Goal: Task Accomplishment & Management: Complete application form

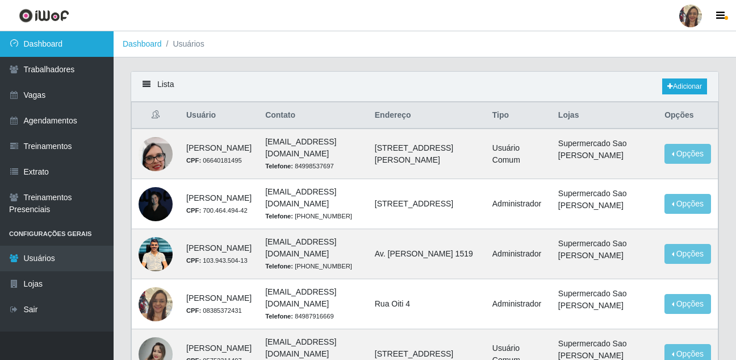
click at [59, 50] on link "Dashboard" at bounding box center [57, 44] width 114 height 26
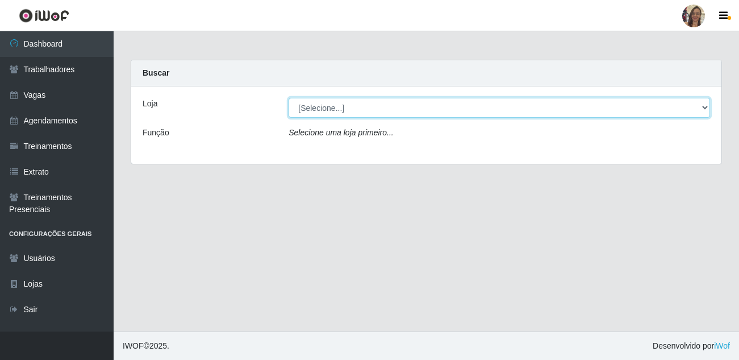
click at [443, 103] on select "[Selecione...] Supermercado Sao Francisco - Amarante" at bounding box center [500, 108] width 422 height 20
select select "383"
click at [289, 98] on select "[Selecione...] Supermercado Sao Francisco - Amarante" at bounding box center [500, 108] width 422 height 20
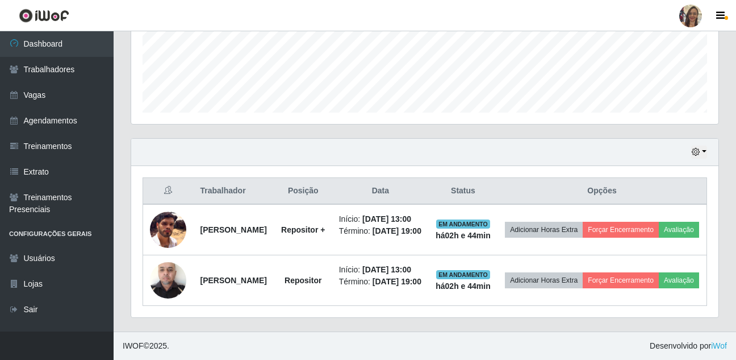
scroll to position [335, 0]
click at [703, 145] on button "button" at bounding box center [699, 151] width 16 height 13
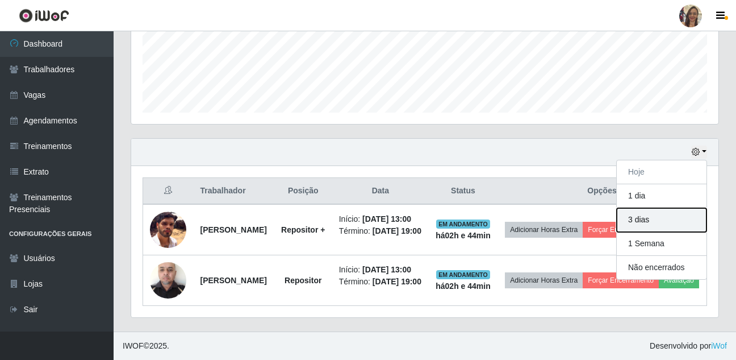
click at [653, 208] on button "3 dias" at bounding box center [662, 220] width 90 height 24
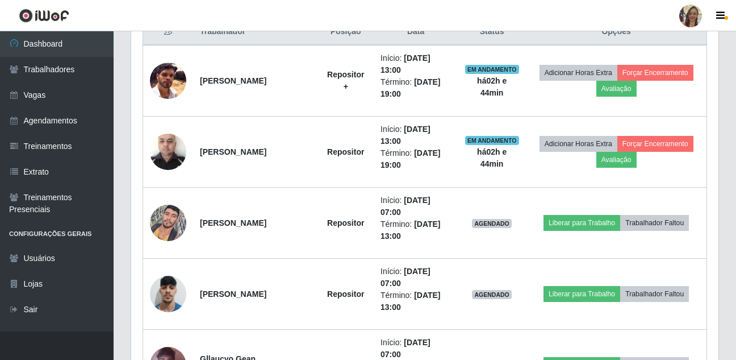
scroll to position [448, 0]
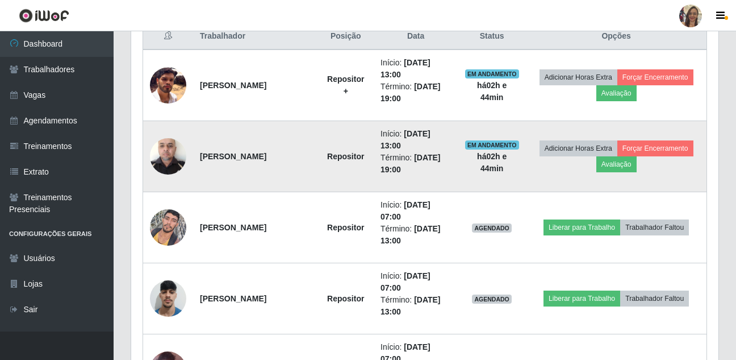
drag, startPoint x: 201, startPoint y: 156, endPoint x: 273, endPoint y: 159, distance: 71.7
click at [273, 159] on td "[PERSON_NAME]" at bounding box center [255, 156] width 124 height 71
copy strong "[PERSON_NAME]"
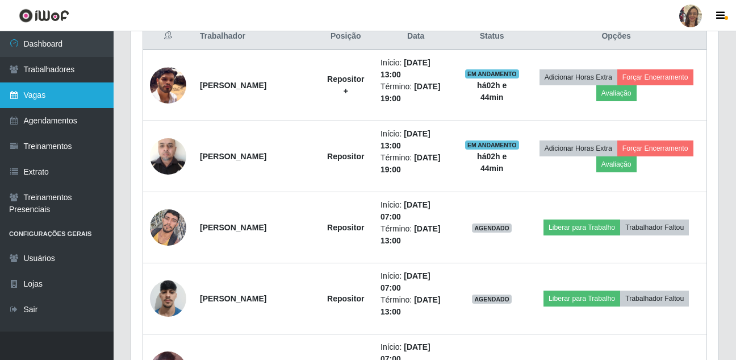
click at [44, 91] on link "Vagas" at bounding box center [57, 95] width 114 height 26
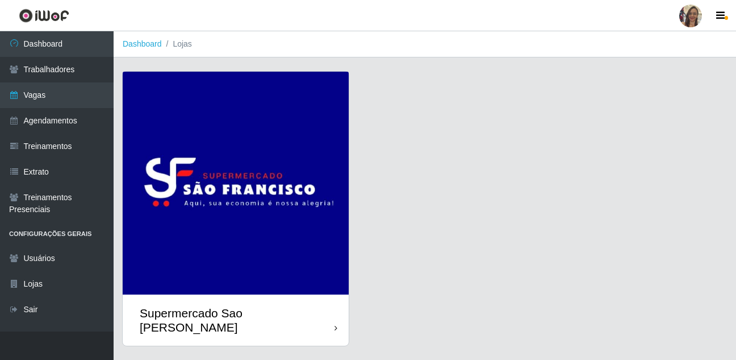
click at [196, 164] on img at bounding box center [236, 183] width 226 height 223
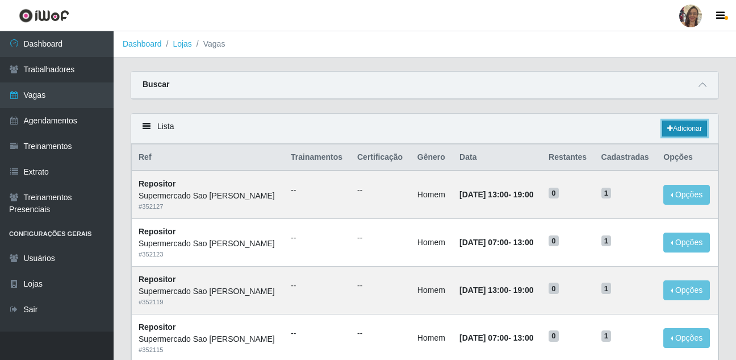
click at [681, 127] on link "Adicionar" at bounding box center [684, 128] width 45 height 16
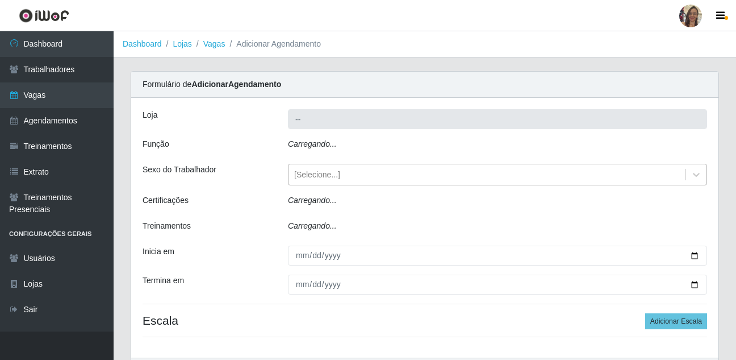
type input "Supermercado Sao [PERSON_NAME]"
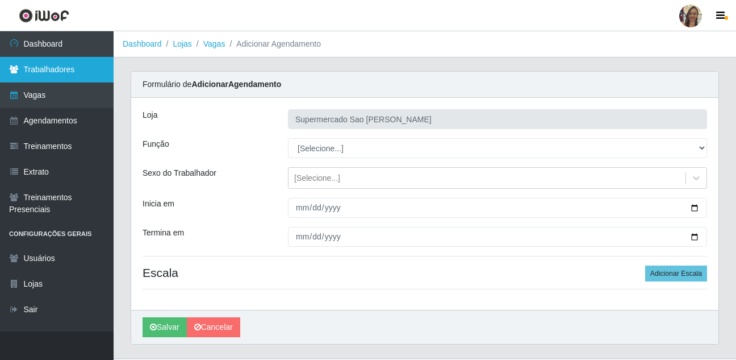
click at [59, 68] on link "Trabalhadores" at bounding box center [57, 70] width 114 height 26
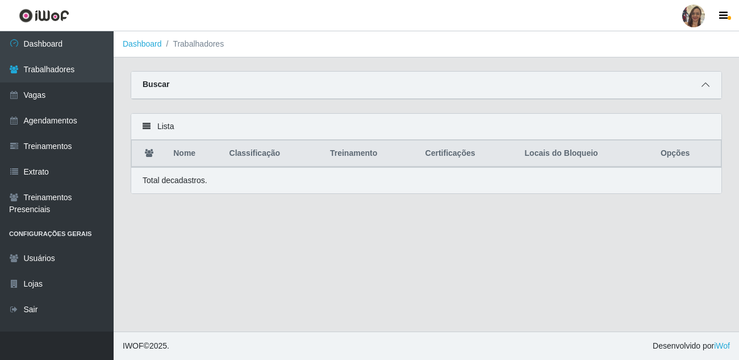
click at [708, 85] on icon at bounding box center [706, 85] width 8 height 8
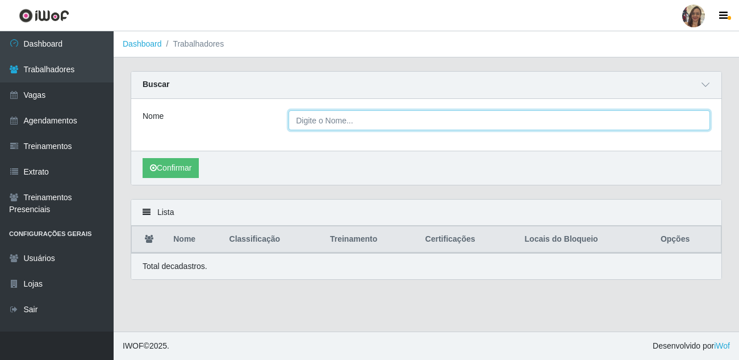
click at [377, 127] on input "Nome" at bounding box center [500, 120] width 422 height 20
paste input "[PERSON_NAME]"
type input "[PERSON_NAME]"
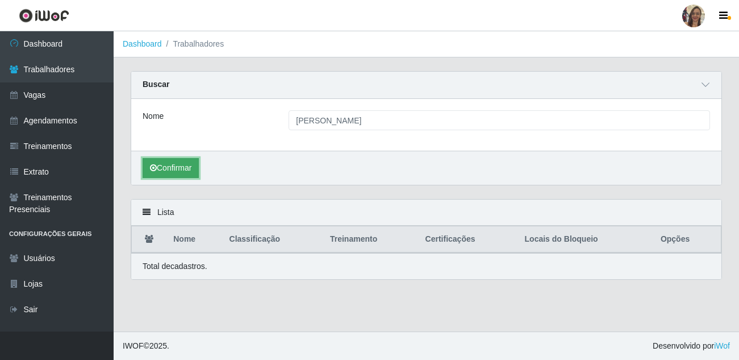
click at [154, 166] on icon "submit" at bounding box center [153, 168] width 7 height 8
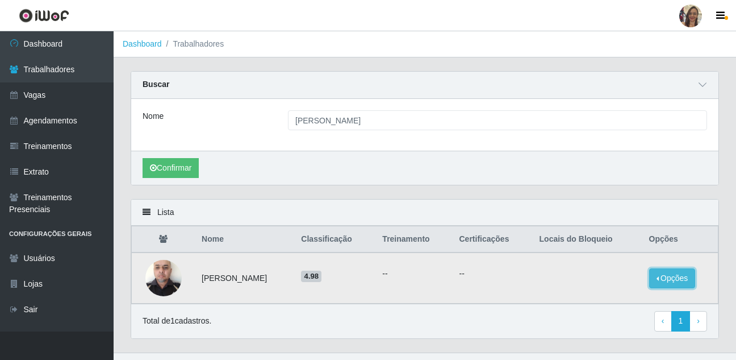
click at [673, 281] on button "Opções" at bounding box center [672, 278] width 47 height 20
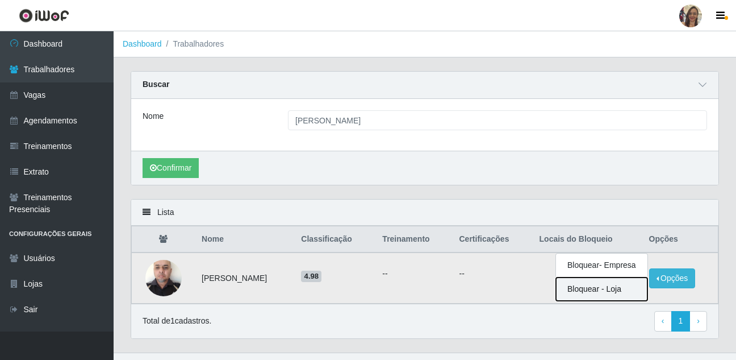
click at [597, 292] on button "Bloquear - Loja" at bounding box center [601, 288] width 91 height 23
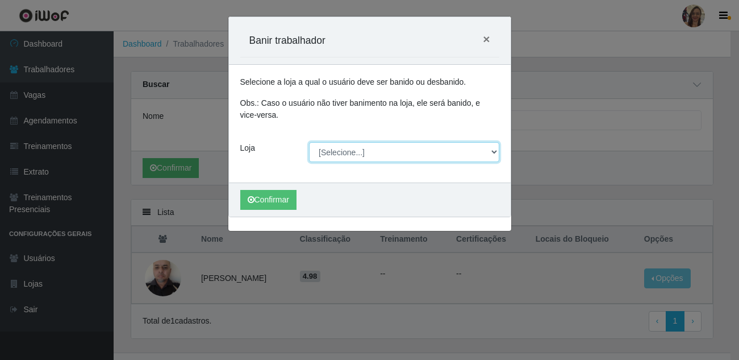
click at [362, 149] on select "[Selecione...] Supermercado Sao Francisco - Amarante" at bounding box center [404, 152] width 190 height 20
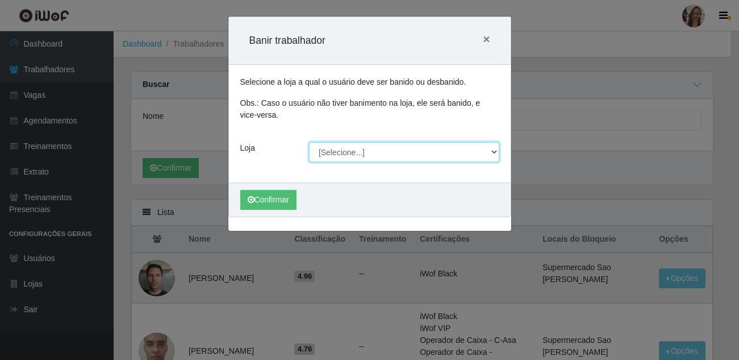
select select "383"
click at [309, 142] on select "[Selecione...] Supermercado Sao Francisco - Amarante" at bounding box center [404, 152] width 190 height 20
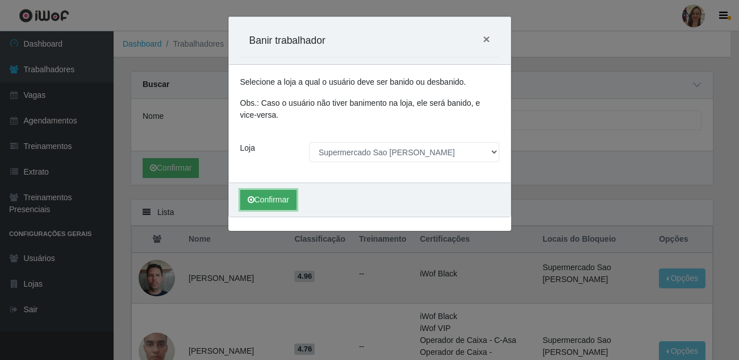
click at [265, 204] on button "Confirmar" at bounding box center [268, 200] width 56 height 20
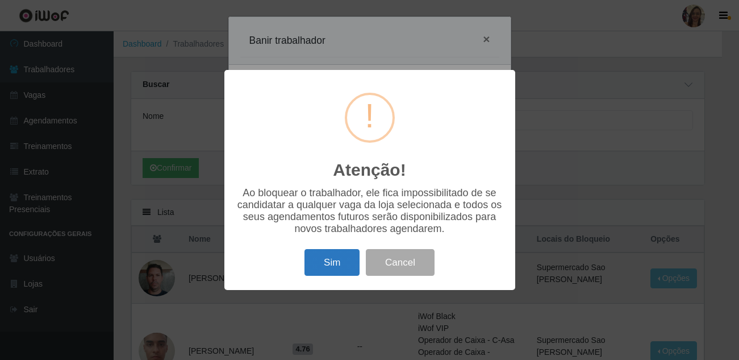
click at [339, 272] on button "Sim" at bounding box center [332, 262] width 55 height 27
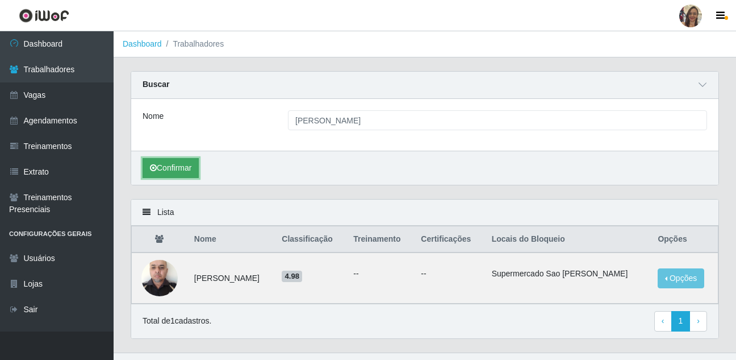
click at [168, 170] on button "Confirmar" at bounding box center [171, 168] width 56 height 20
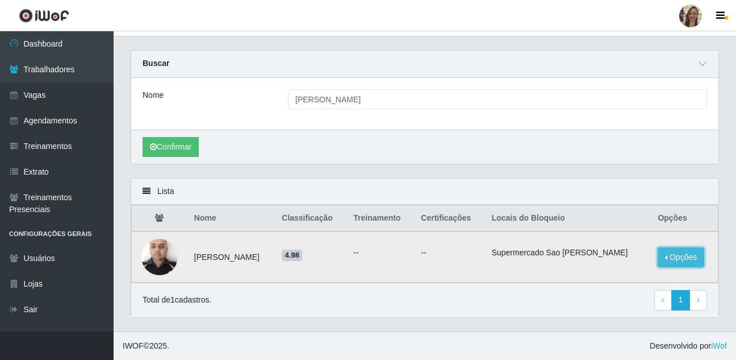
click at [694, 258] on button "Opções" at bounding box center [681, 257] width 47 height 20
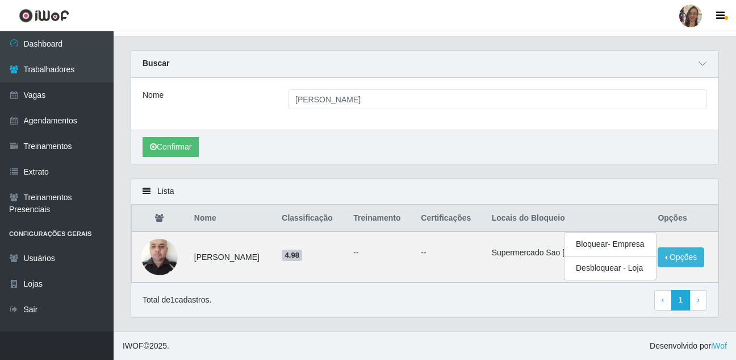
click at [462, 301] on div "Total de 1 cadastros. ‹ Previous 1 › Next" at bounding box center [425, 300] width 565 height 20
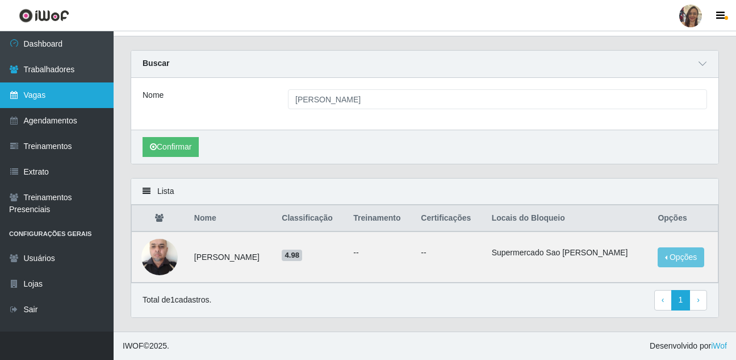
click at [54, 94] on link "Vagas" at bounding box center [57, 95] width 114 height 26
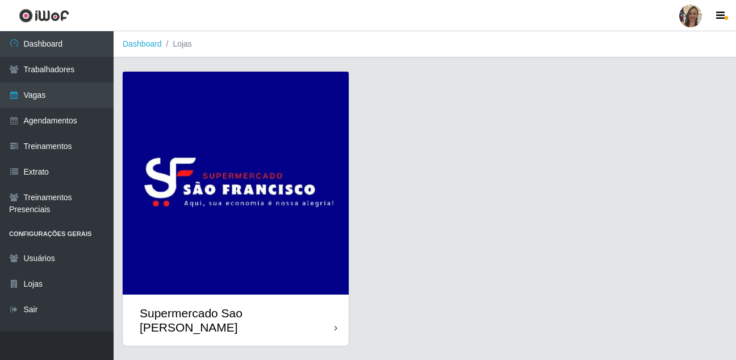
click at [252, 121] on img at bounding box center [236, 183] width 226 height 223
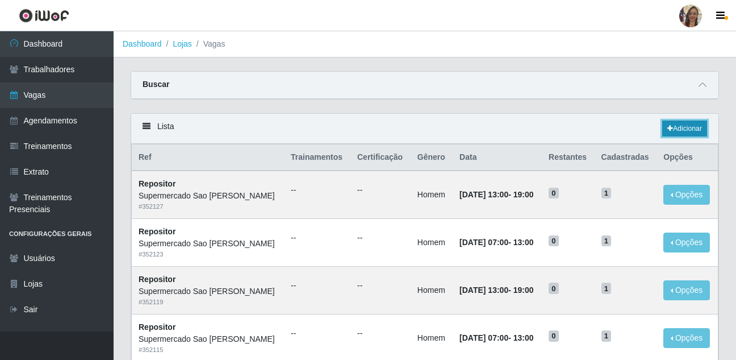
click at [693, 131] on link "Adicionar" at bounding box center [684, 128] width 45 height 16
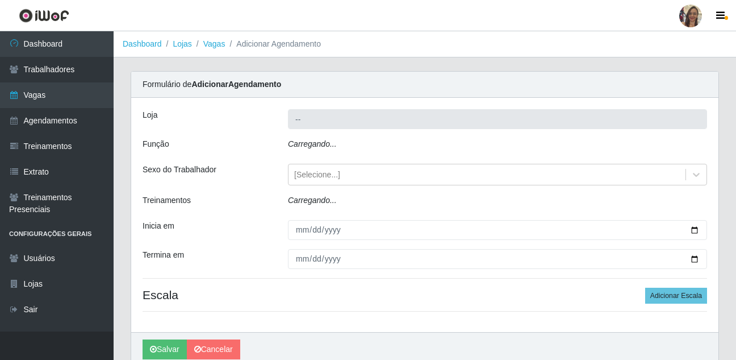
type input "Supermercado Sao [PERSON_NAME]"
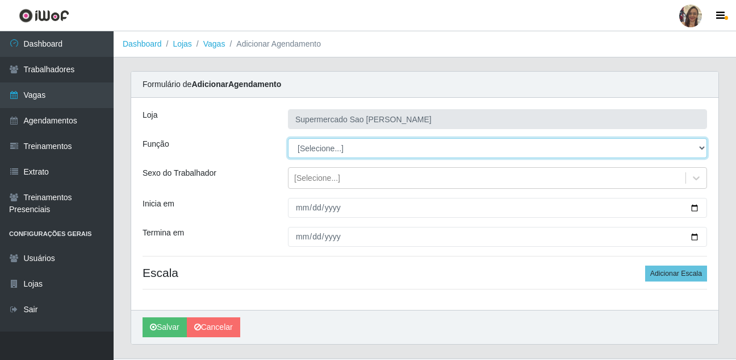
click at [323, 151] on select "[Selecione...] ASG ASG + ASG ++ Balconista de Açougue Balconista de Açougue + B…" at bounding box center [497, 148] width 419 height 20
select select "24"
click at [288, 138] on select "[Selecione...] ASG ASG + ASG ++ Balconista de Açougue Balconista de Açougue + B…" at bounding box center [497, 148] width 419 height 20
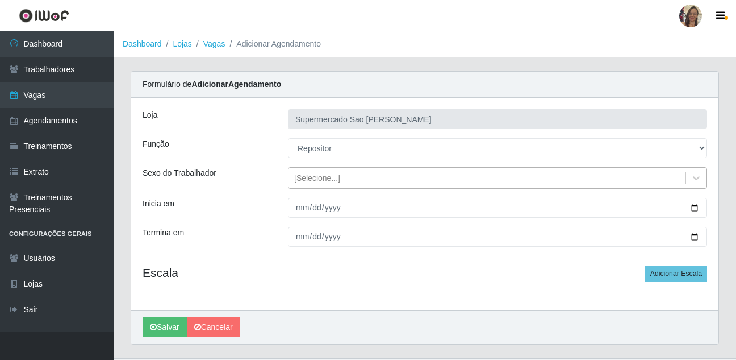
click at [311, 181] on div "[Selecione...]" at bounding box center [317, 178] width 46 height 12
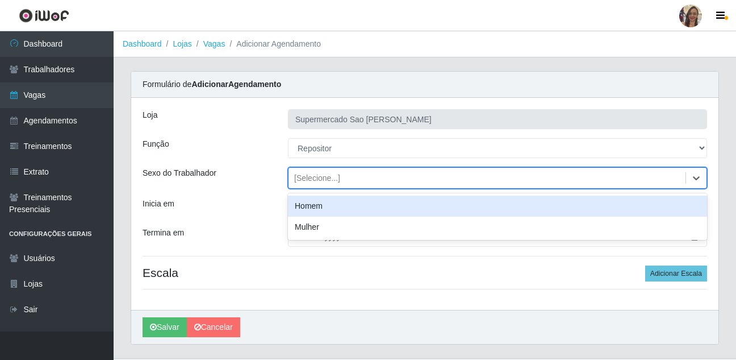
click at [312, 207] on div "Homem" at bounding box center [497, 205] width 419 height 21
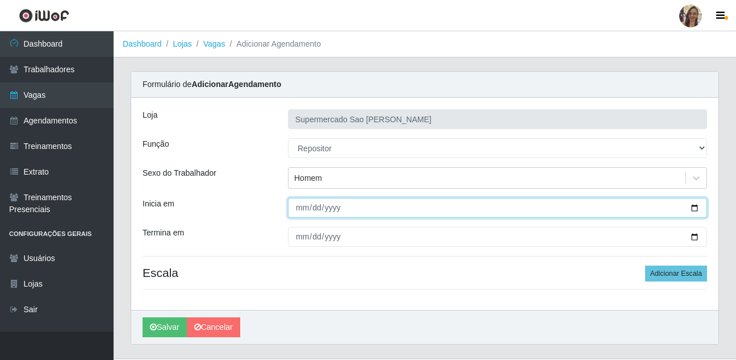
click at [303, 208] on input "Inicia em" at bounding box center [497, 208] width 419 height 20
type input "[DATE]"
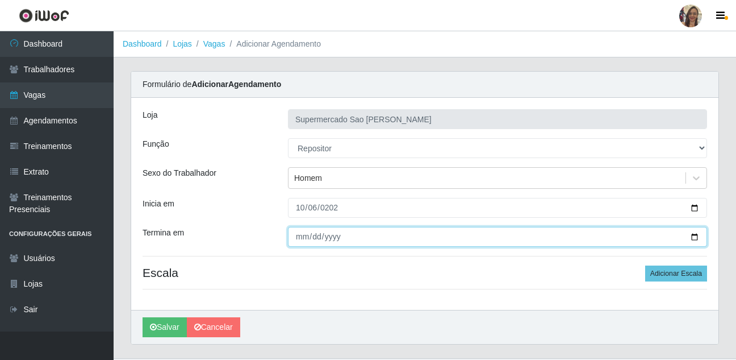
click at [305, 239] on input "Termina em" at bounding box center [497, 237] width 419 height 20
type input "[DATE]"
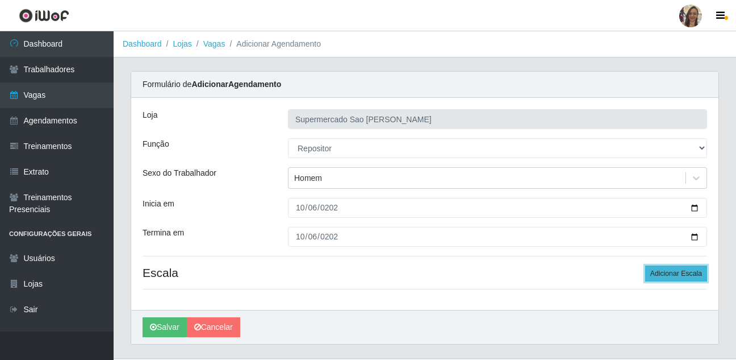
click at [693, 270] on button "Adicionar Escala" at bounding box center [676, 273] width 62 height 16
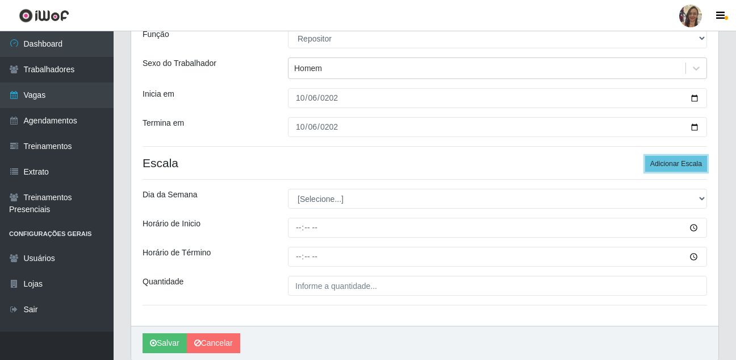
scroll to position [152, 0]
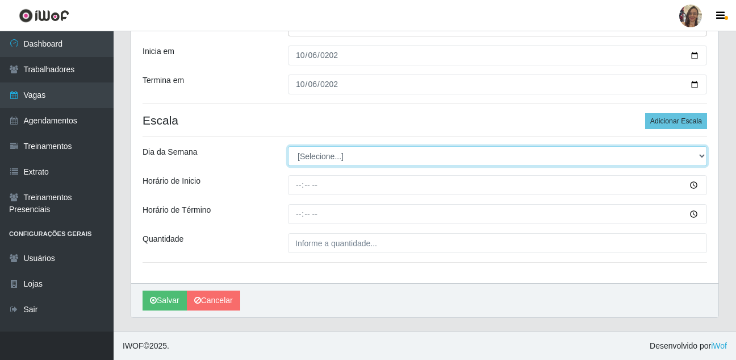
click at [326, 159] on select "[Selecione...] Segunda Terça Quarta Quinta Sexta Sábado Domingo" at bounding box center [497, 156] width 419 height 20
select select "1"
click at [288, 146] on select "[Selecione...] Segunda Terça Quarta Quinta Sexta Sábado Domingo" at bounding box center [497, 156] width 419 height 20
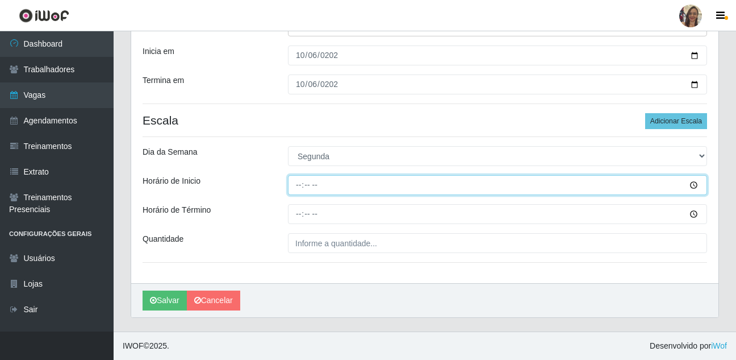
click at [297, 187] on input "Horário de Inicio" at bounding box center [497, 185] width 419 height 20
type input "07:00"
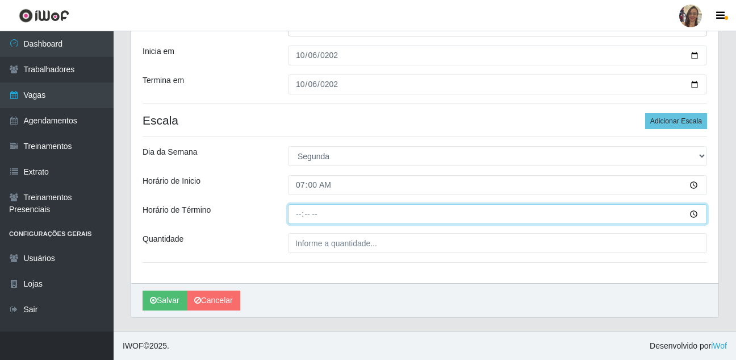
click at [297, 216] on input "Horário de Término" at bounding box center [497, 214] width 419 height 20
type input "13:00"
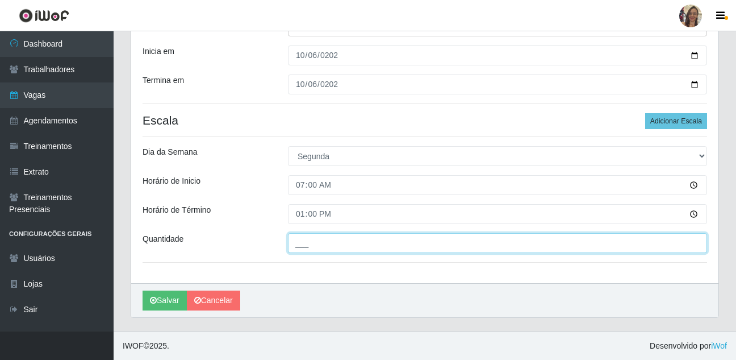
click at [335, 244] on input "___" at bounding box center [497, 243] width 419 height 20
type input "1__"
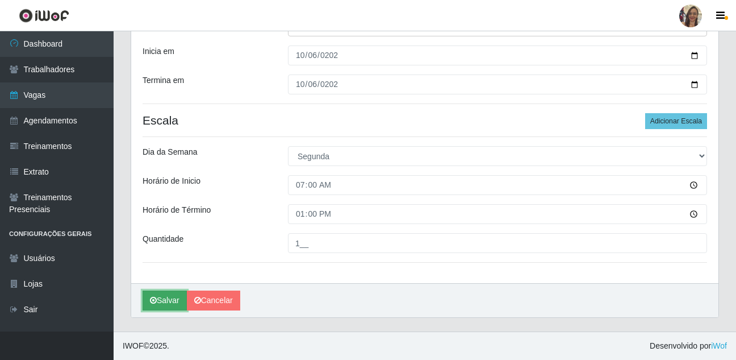
click at [168, 302] on button "Salvar" at bounding box center [165, 300] width 44 height 20
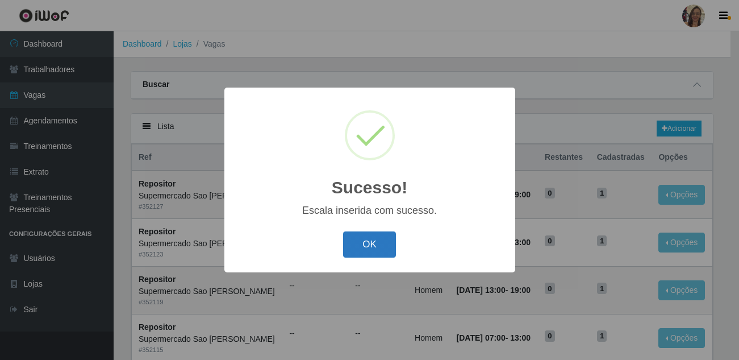
click at [353, 241] on button "OK" at bounding box center [369, 244] width 53 height 27
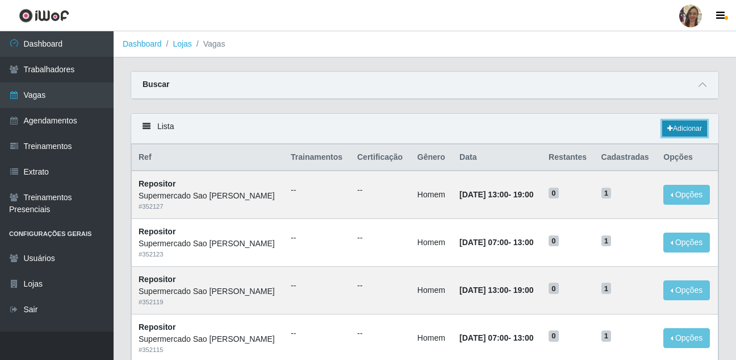
click at [692, 130] on link "Adicionar" at bounding box center [684, 128] width 45 height 16
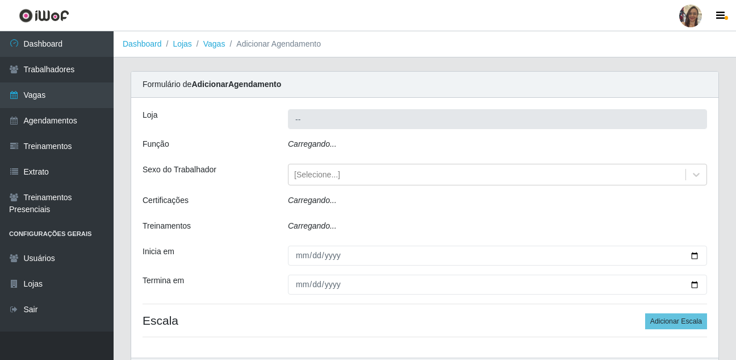
type input "Supermercado Sao [PERSON_NAME]"
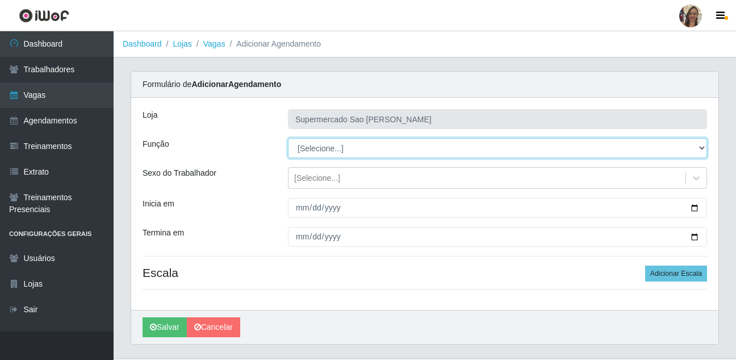
click at [318, 147] on select "[Selecione...] ASG ASG + ASG ++ Balconista de Açougue Balconista de Açougue + B…" at bounding box center [497, 148] width 419 height 20
select select "24"
click at [288, 138] on select "[Selecione...] ASG ASG + ASG ++ Balconista de Açougue Balconista de Açougue + B…" at bounding box center [497, 148] width 419 height 20
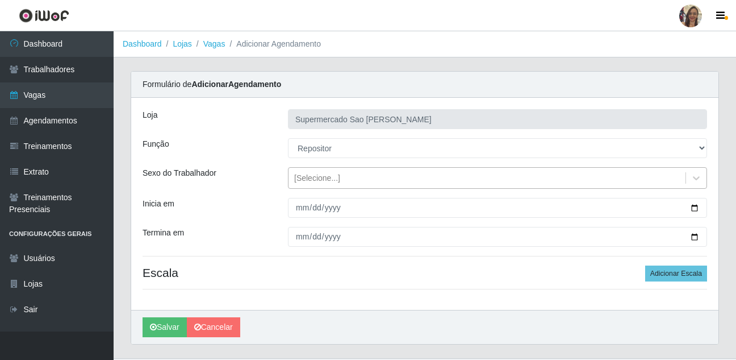
click at [311, 181] on div "[Selecione...]" at bounding box center [317, 178] width 46 height 12
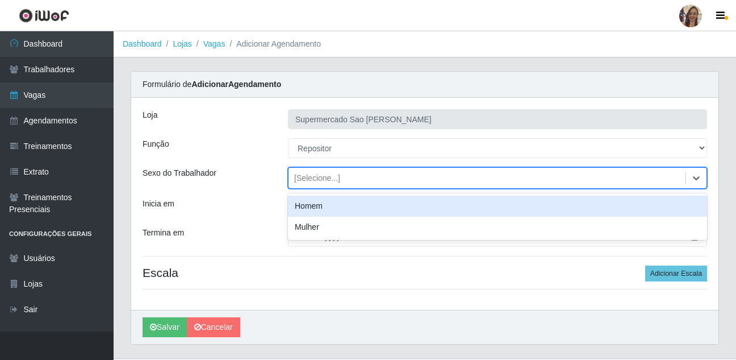
click at [307, 207] on div "Homem" at bounding box center [497, 205] width 419 height 21
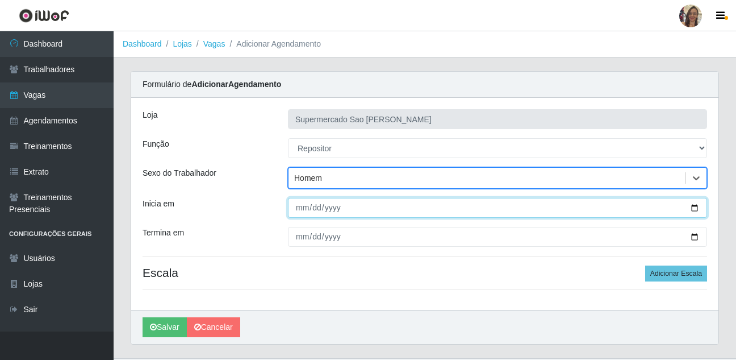
click at [304, 207] on input "Inicia em" at bounding box center [497, 208] width 419 height 20
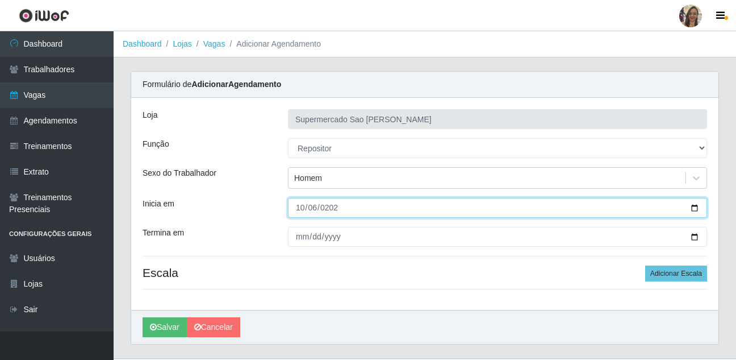
type input "[DATE]"
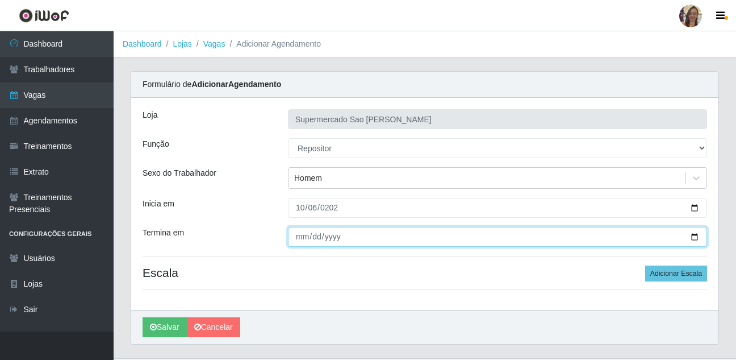
click at [302, 237] on input "Termina em" at bounding box center [497, 237] width 419 height 20
type input "[DATE]"
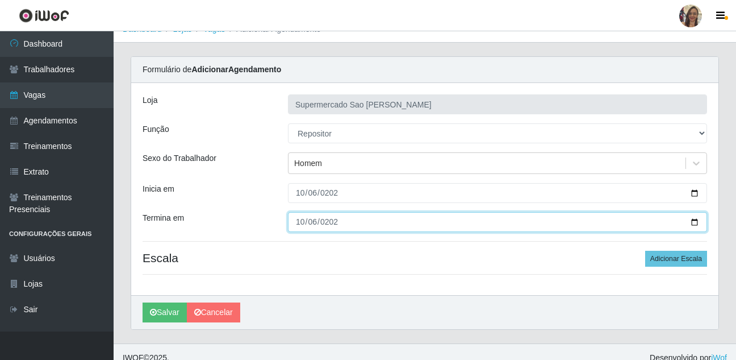
scroll to position [27, 0]
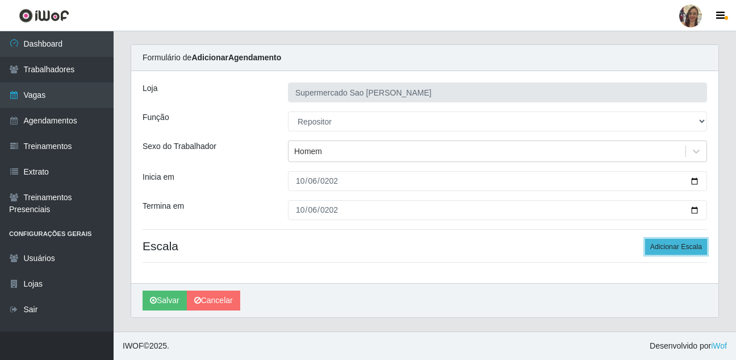
click at [658, 247] on button "Adicionar Escala" at bounding box center [676, 247] width 62 height 16
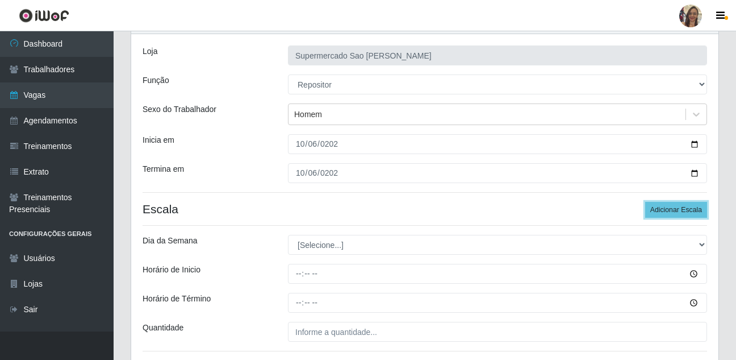
scroll to position [84, 0]
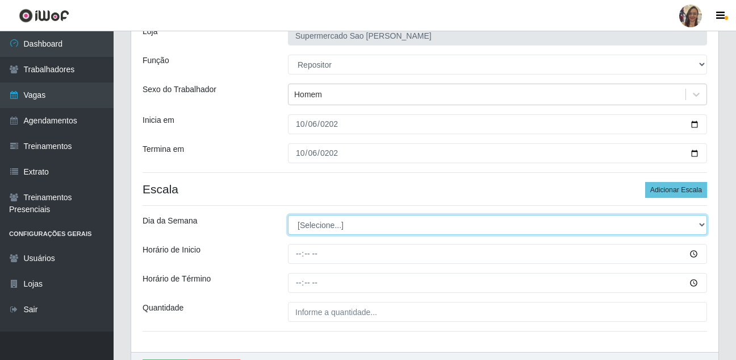
click at [320, 228] on select "[Selecione...] Segunda Terça Quarta Quinta Sexta Sábado Domingo" at bounding box center [497, 225] width 419 height 20
select select "1"
click at [288, 215] on select "[Selecione...] Segunda Terça Quarta Quinta Sexta Sábado Domingo" at bounding box center [497, 225] width 419 height 20
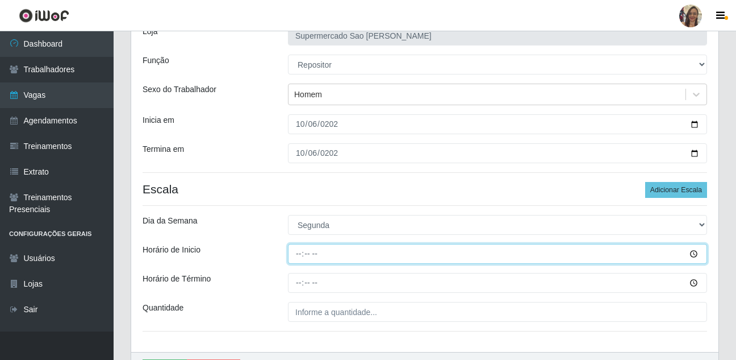
click at [291, 254] on input "Horário de Inicio" at bounding box center [497, 254] width 419 height 20
type input "13:00"
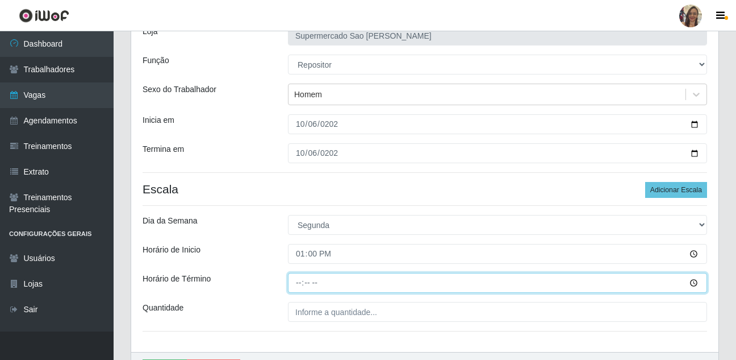
click at [299, 283] on input "Horário de Término" at bounding box center [497, 283] width 419 height 20
type input "19:00"
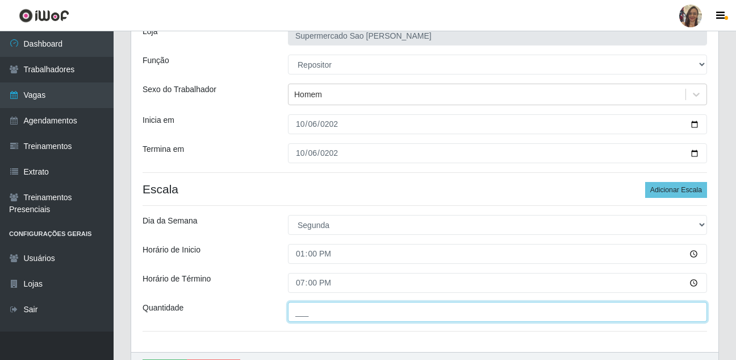
click at [305, 316] on input "___" at bounding box center [497, 312] width 419 height 20
type input "2__"
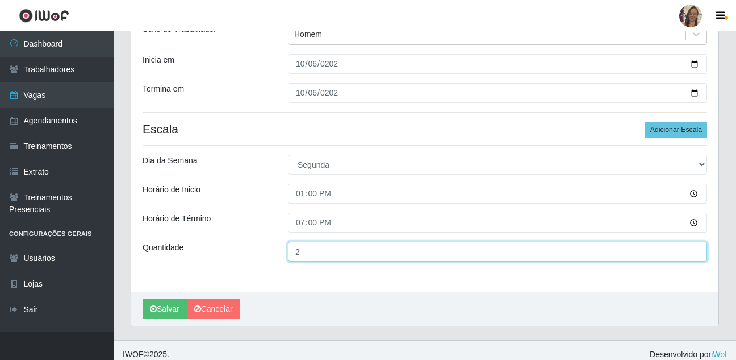
scroll to position [152, 0]
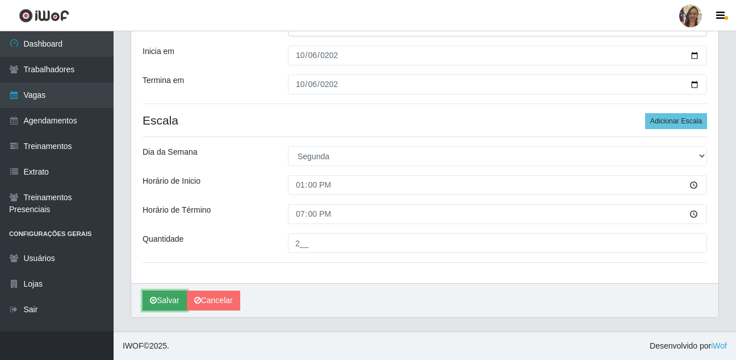
click at [165, 305] on button "Salvar" at bounding box center [165, 300] width 44 height 20
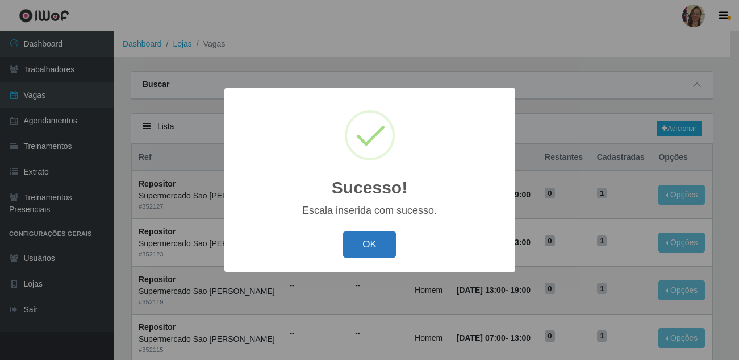
click at [359, 245] on button "OK" at bounding box center [369, 244] width 53 height 27
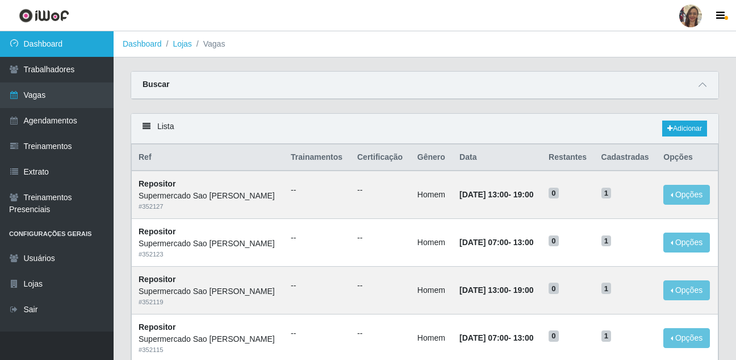
click at [61, 47] on link "Dashboard" at bounding box center [57, 44] width 114 height 26
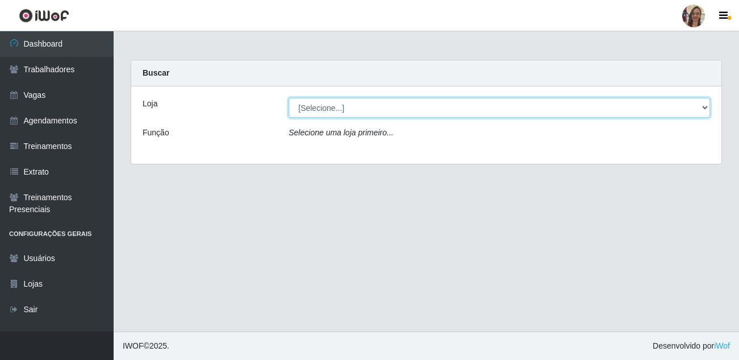
click at [326, 106] on select "[Selecione...] Supermercado Sao Francisco - Amarante" at bounding box center [500, 108] width 422 height 20
select select "383"
click at [289, 98] on select "[Selecione...] Supermercado Sao Francisco - Amarante" at bounding box center [500, 108] width 422 height 20
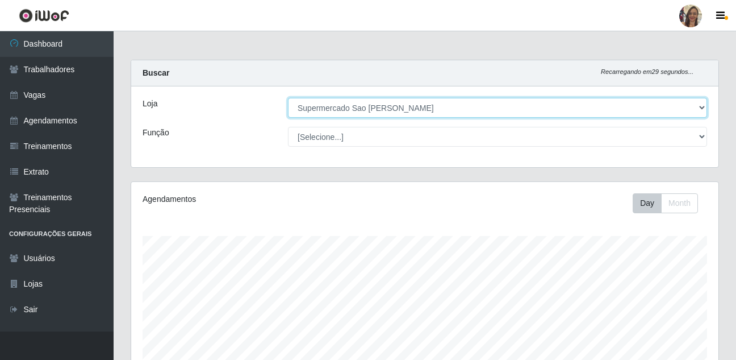
scroll to position [236, 587]
